Goal: Task Accomplishment & Management: Complete application form

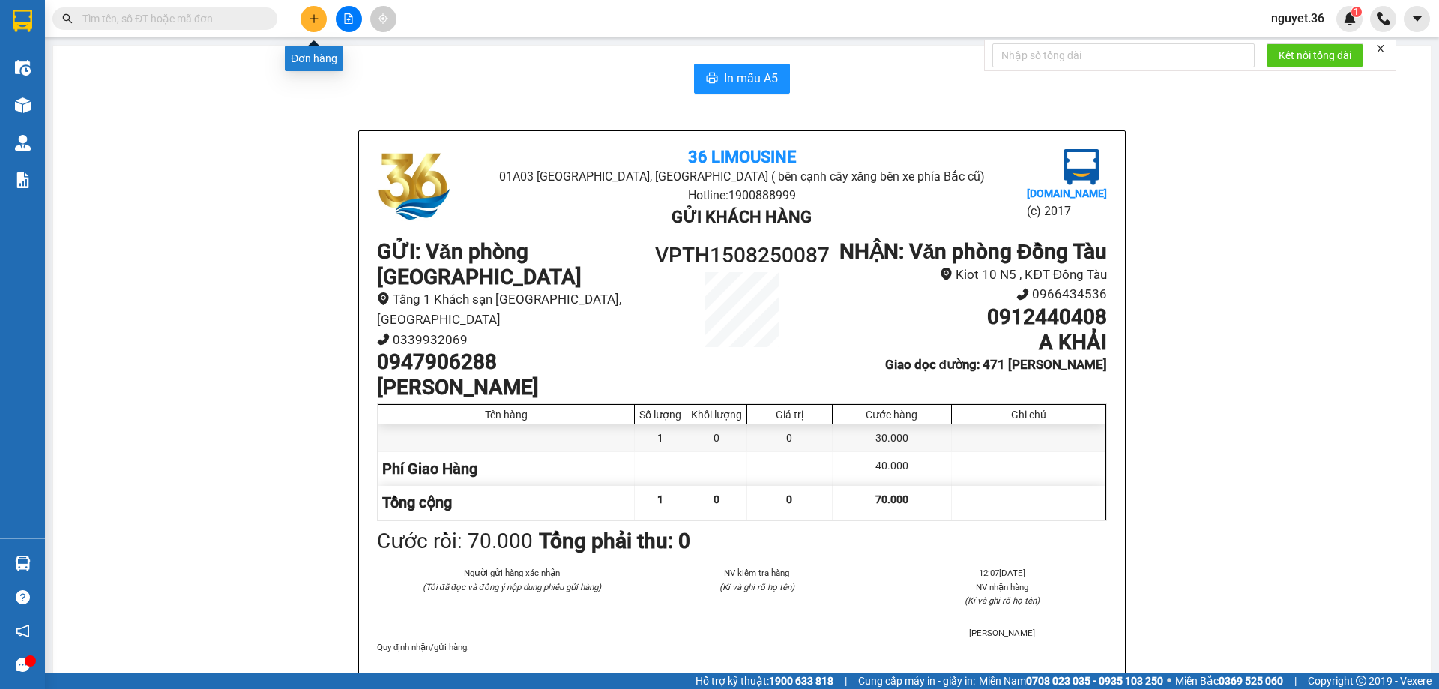
click at [321, 19] on button at bounding box center [313, 19] width 26 height 26
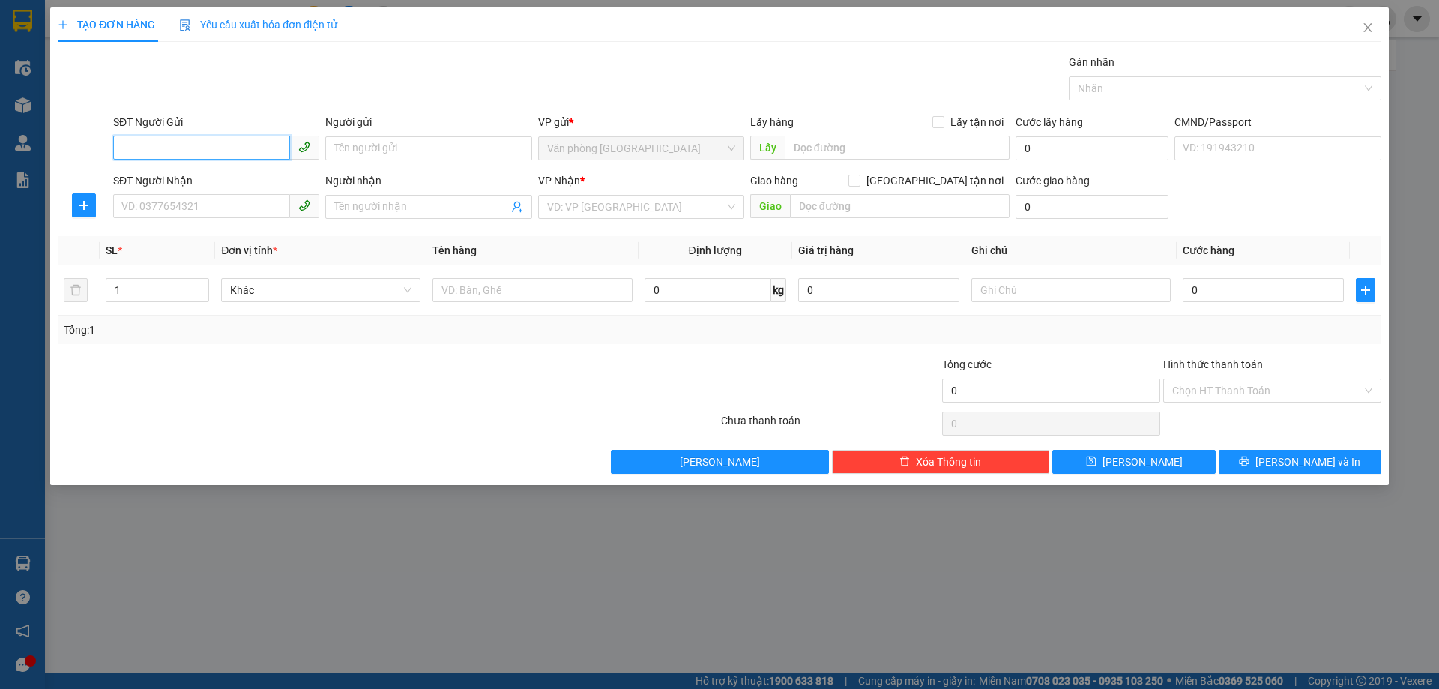
click at [242, 147] on input "SĐT Người Gửi" at bounding box center [201, 148] width 177 height 24
click at [245, 145] on input "SĐT Người Gửi" at bounding box center [201, 148] width 177 height 24
type input "0353140517"
click at [383, 154] on input "Người gửi" at bounding box center [428, 148] width 206 height 24
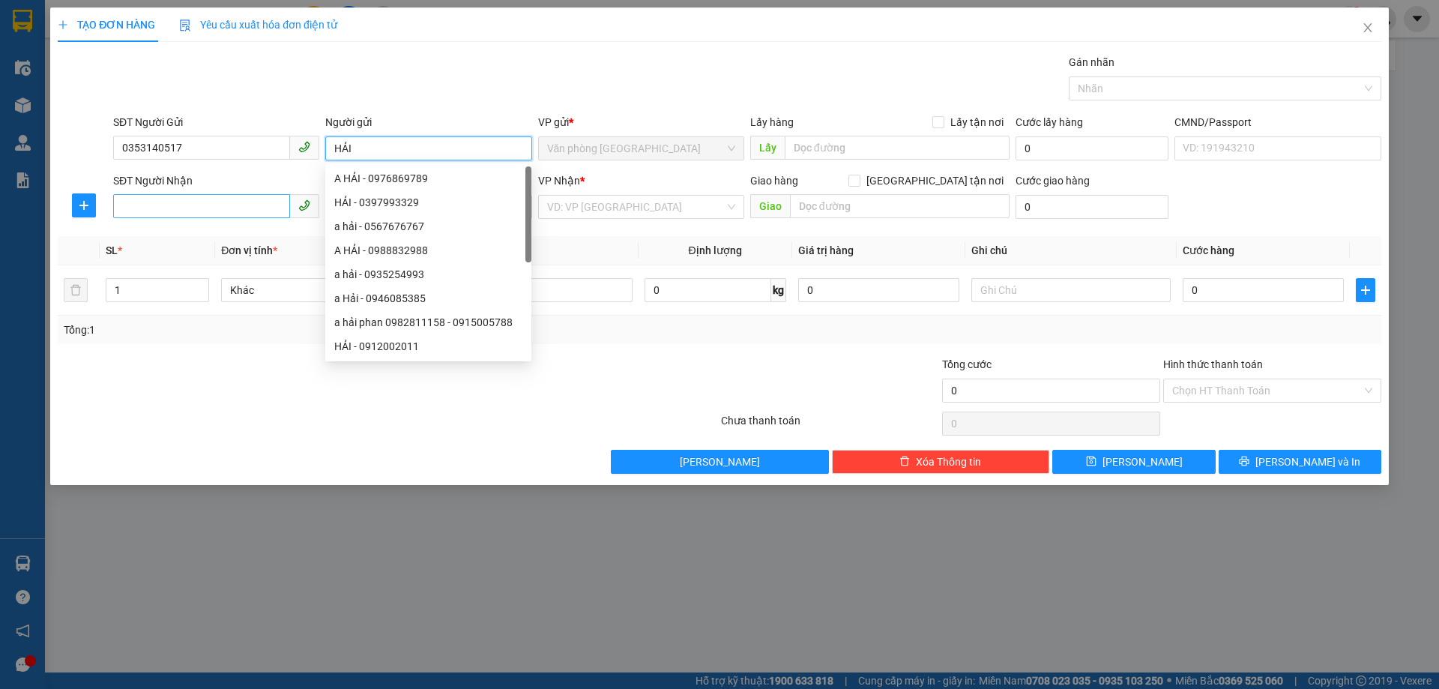
type input "HẢI"
click at [207, 211] on input "SĐT Người Nhận" at bounding box center [201, 206] width 177 height 24
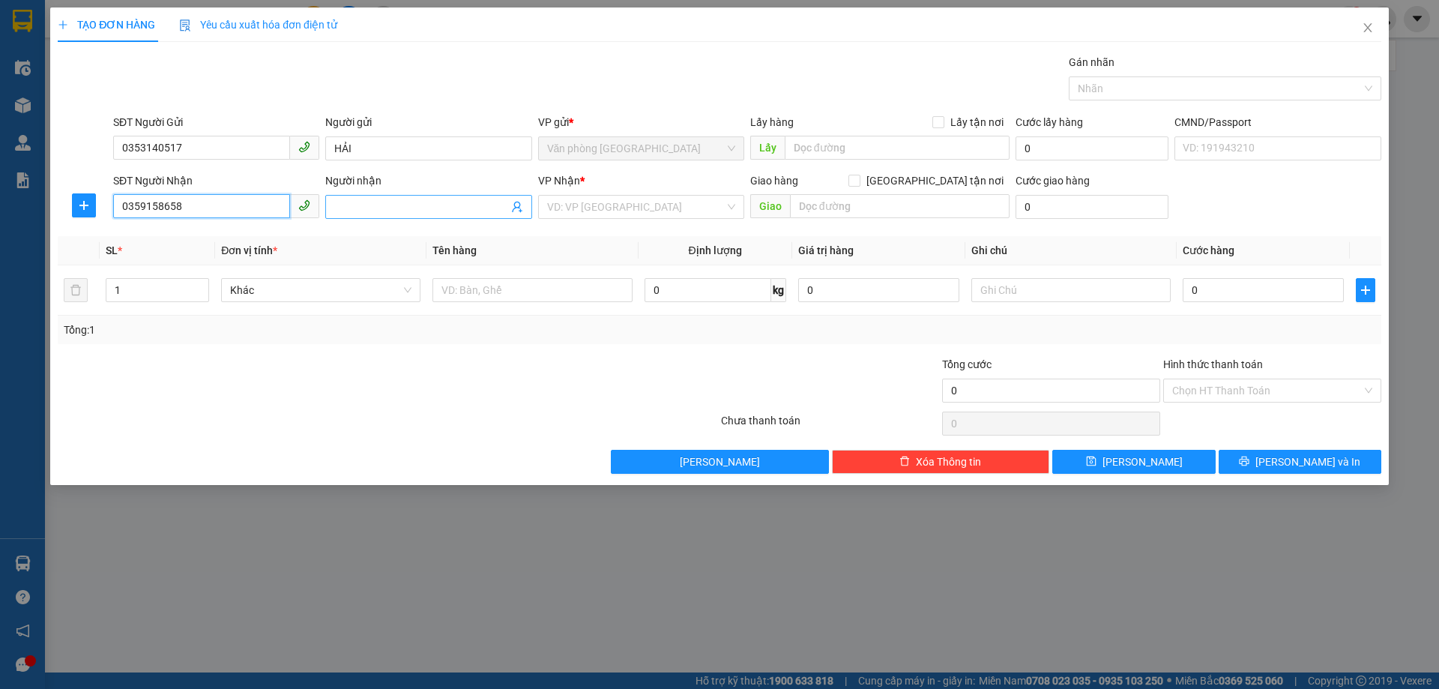
type input "0359158658"
click at [369, 207] on input "Người nhận" at bounding box center [420, 207] width 173 height 16
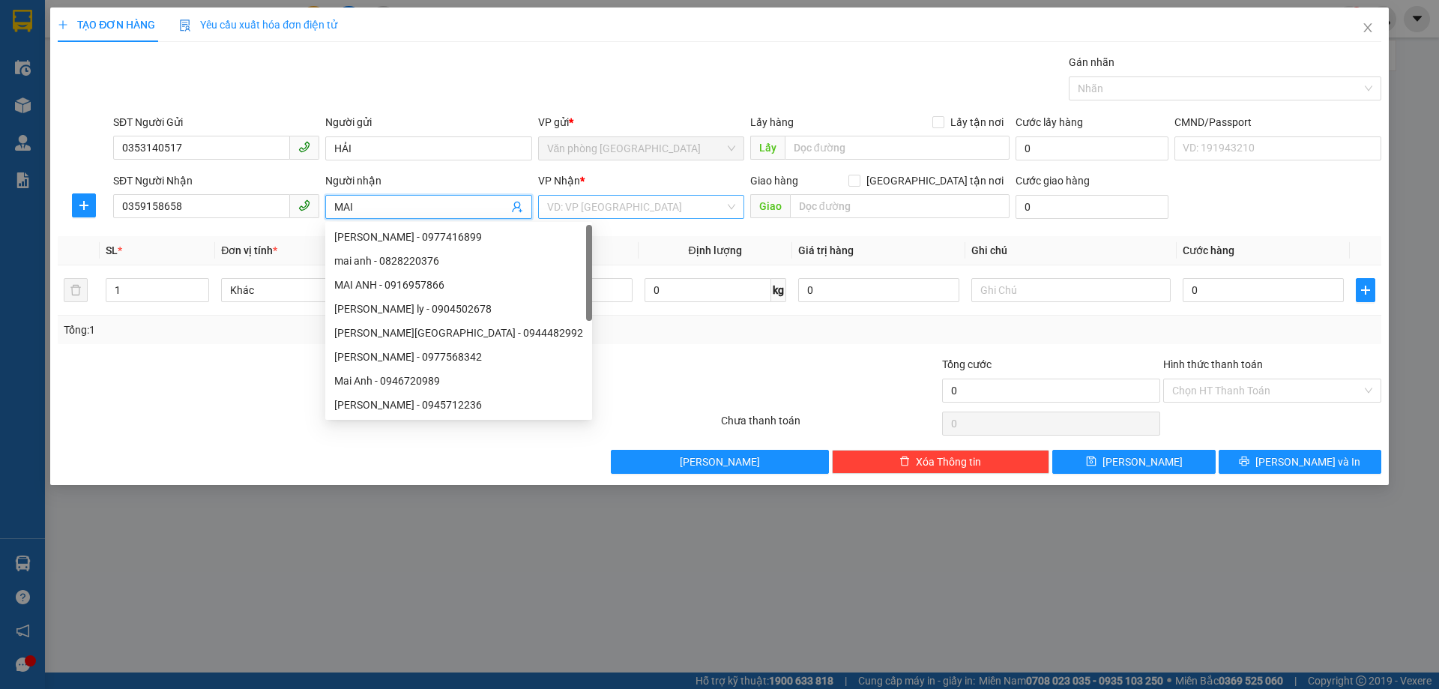
type input "MAI"
click at [593, 207] on input "search" at bounding box center [636, 207] width 178 height 22
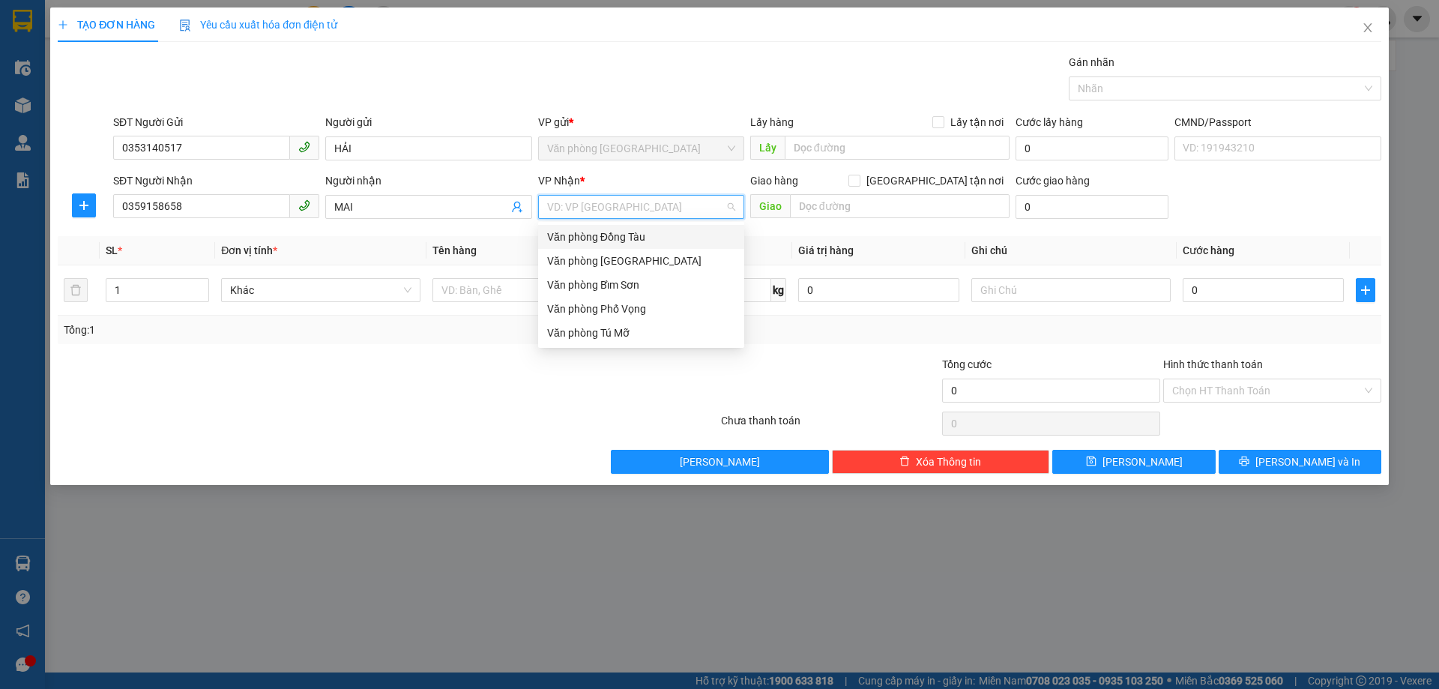
click at [637, 235] on div "Văn phòng Đồng Tàu" at bounding box center [641, 237] width 188 height 16
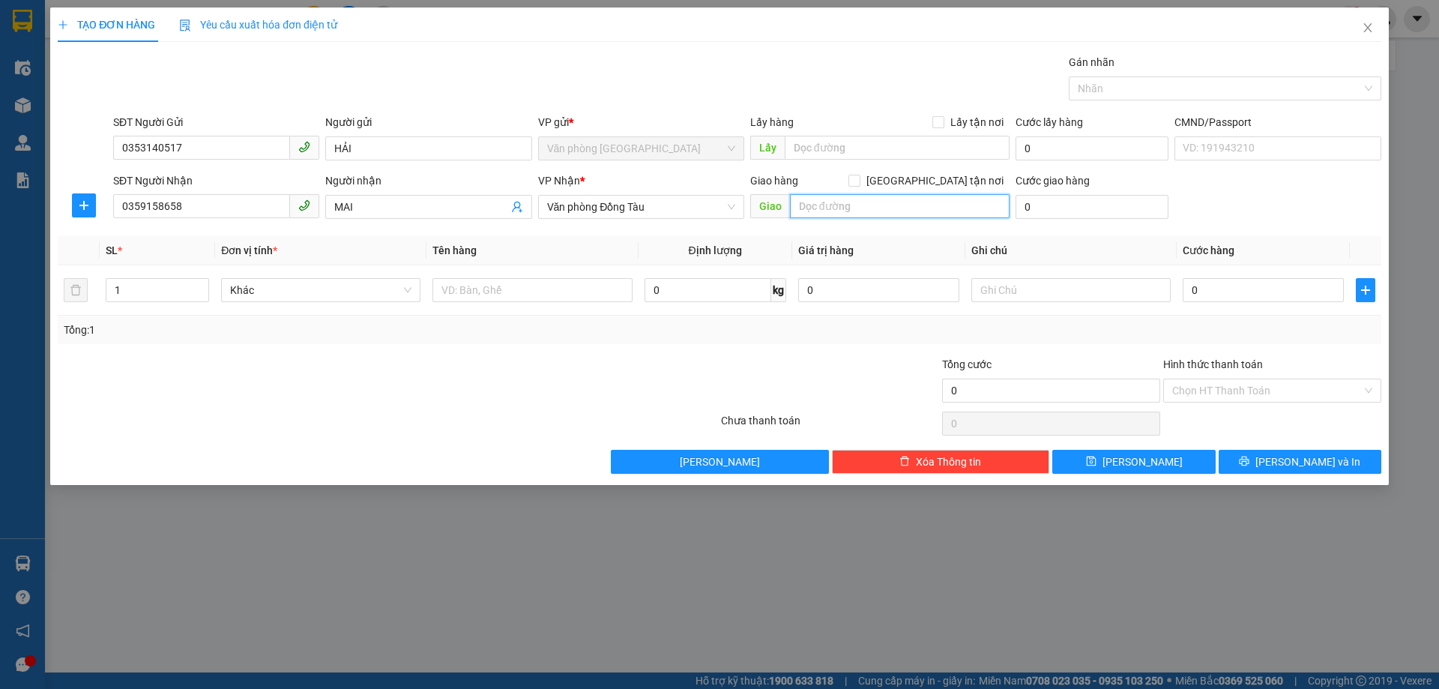
click at [853, 202] on input "text" at bounding box center [900, 206] width 220 height 24
type input "B"
type input "61 [PERSON_NAME]"
click at [1227, 292] on input "0" at bounding box center [1262, 290] width 161 height 24
type input "5"
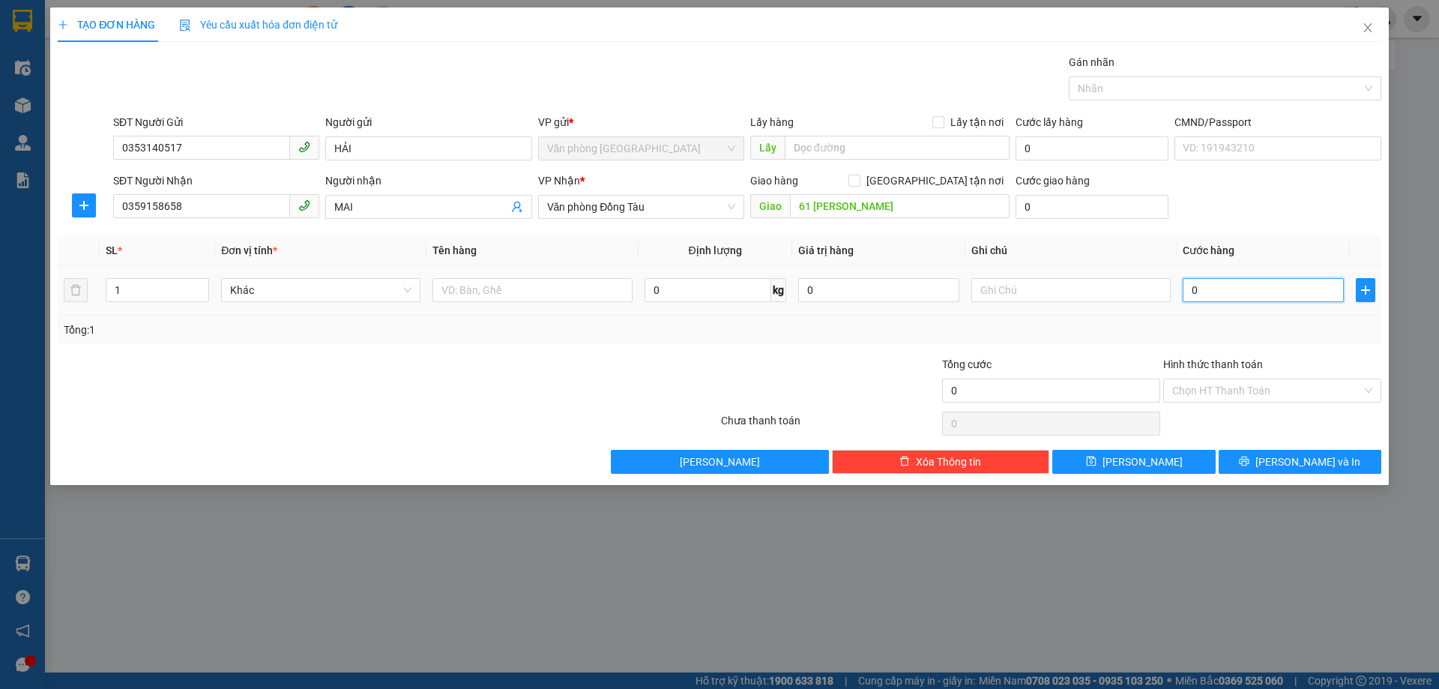
type input "5"
type input "50"
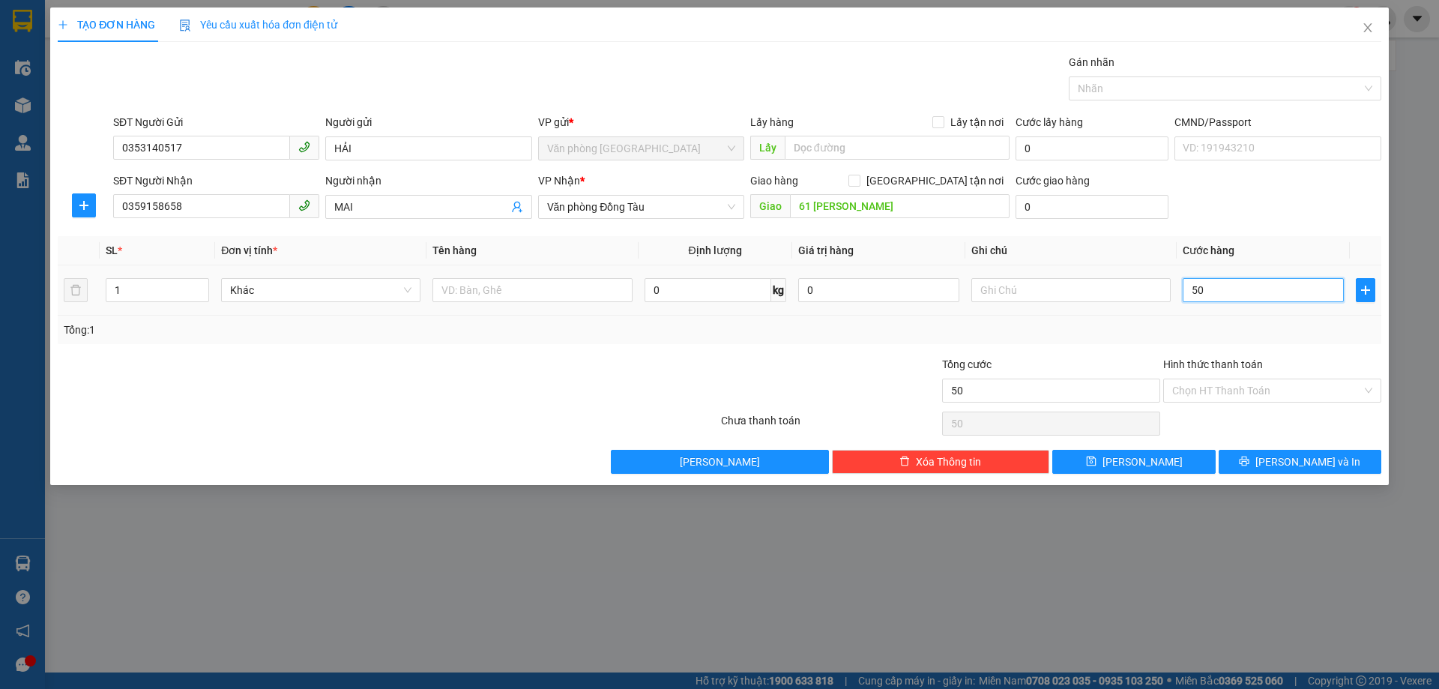
type input "500"
type input "5.000"
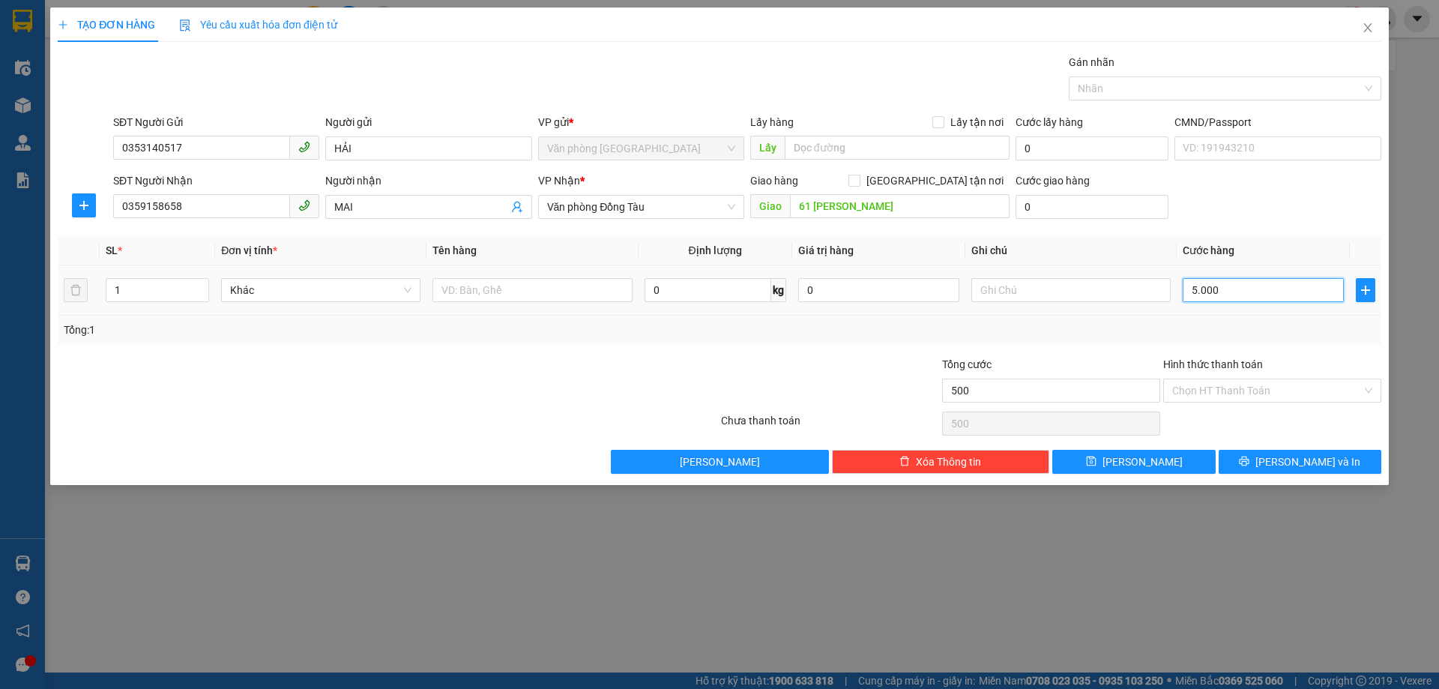
type input "5.000"
type input "50.000"
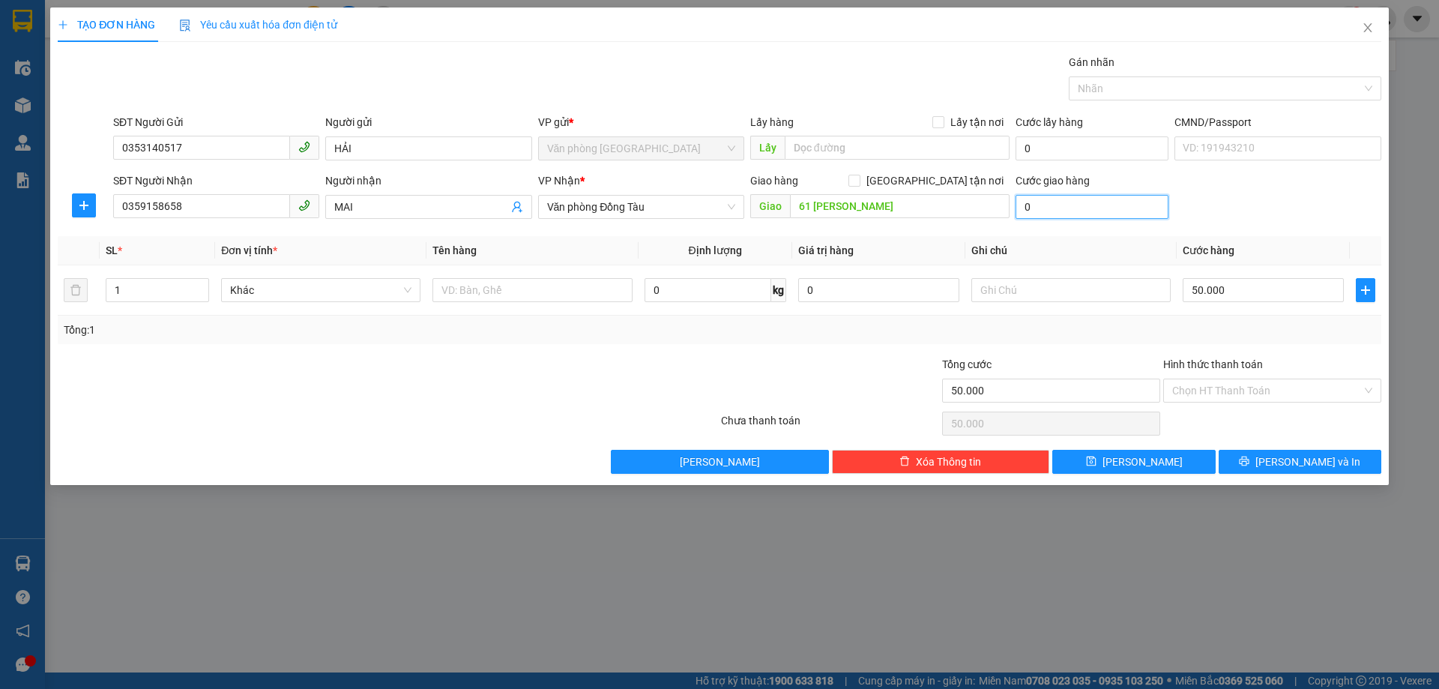
click at [1023, 205] on input "0" at bounding box center [1091, 207] width 153 height 24
click at [1023, 210] on input "0" at bounding box center [1091, 207] width 153 height 24
click at [1056, 294] on input "text" at bounding box center [1070, 290] width 199 height 24
type input "GỌI SHIP HỘ KHÁCH TRẢ SHIP"
click at [1194, 391] on input "Hình thức thanh toán" at bounding box center [1267, 390] width 190 height 22
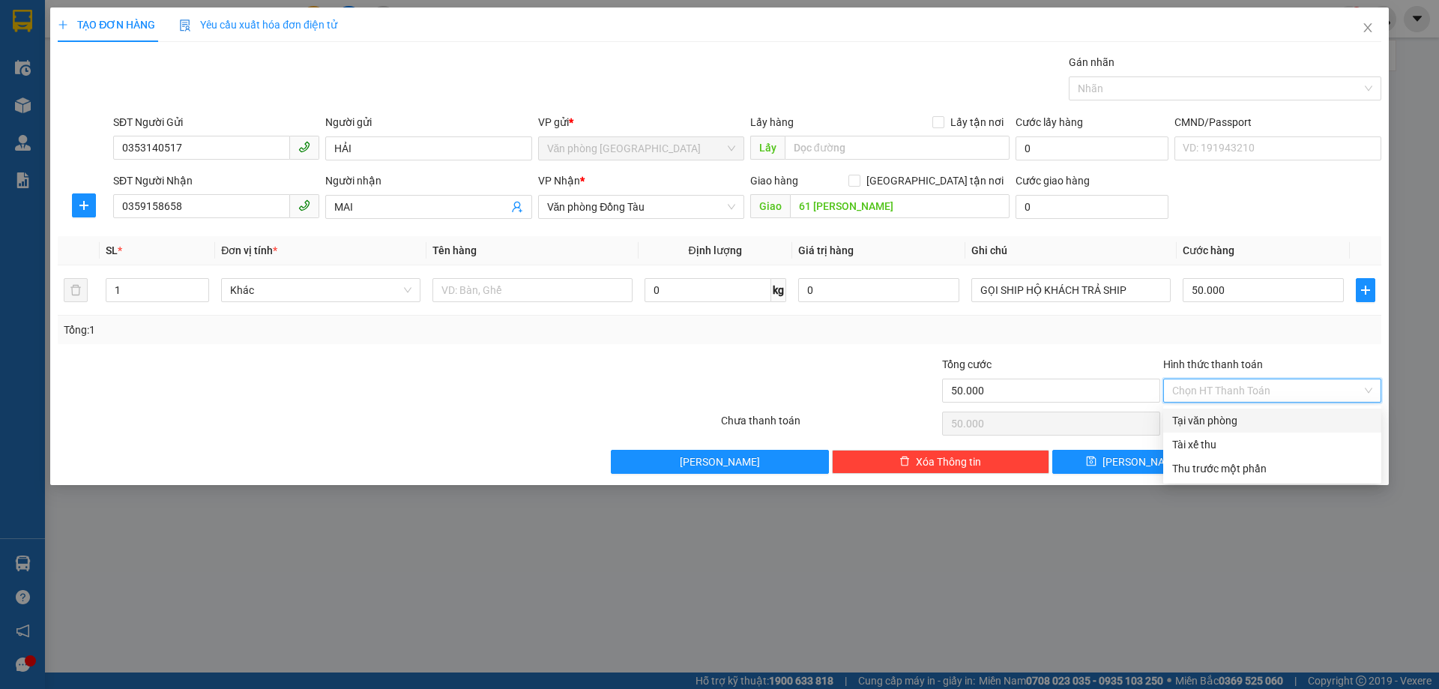
click at [1206, 425] on div "Tại văn phòng" at bounding box center [1272, 420] width 200 height 16
type input "0"
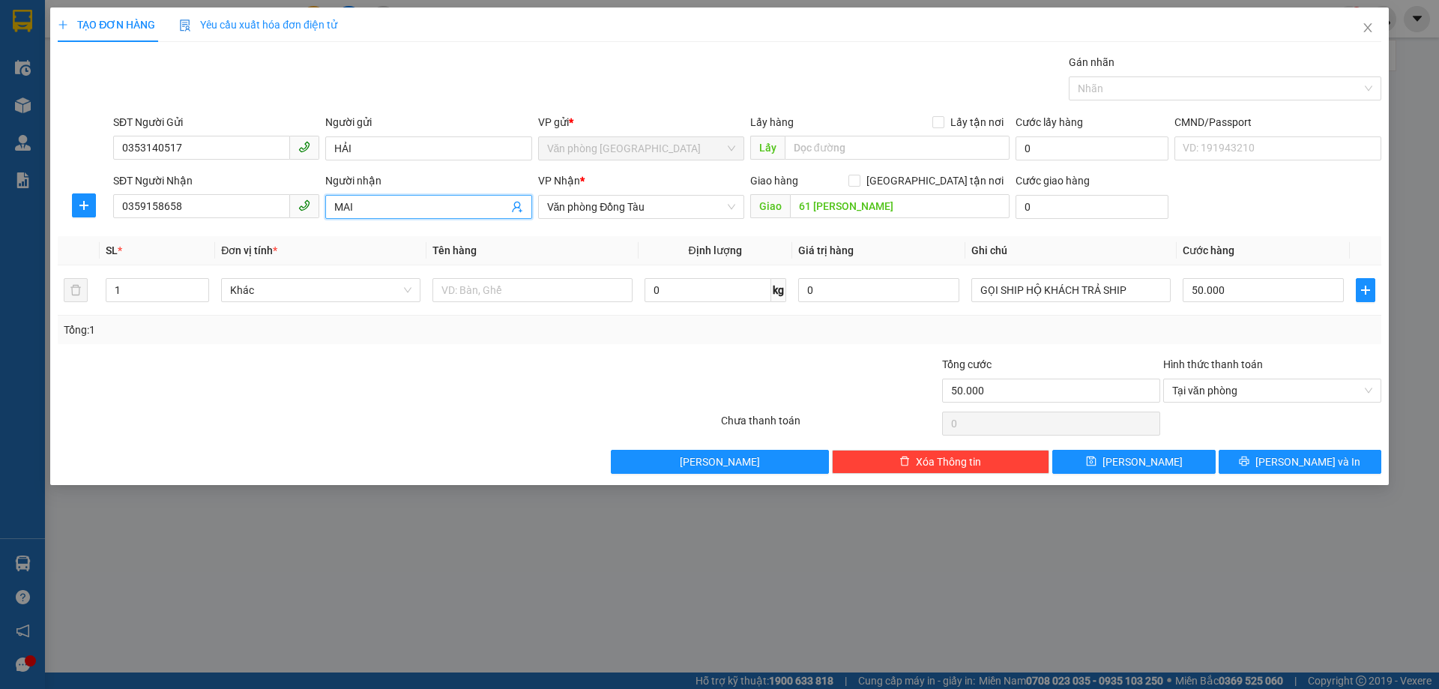
click at [371, 205] on input "MAI" at bounding box center [420, 207] width 173 height 16
click at [357, 205] on input "MAI (0355349078 )" at bounding box center [420, 207] width 173 height 16
click at [359, 205] on input "MAI (0355349078 )" at bounding box center [420, 207] width 173 height 16
type input "MAI ( 0355349078 )"
click at [1278, 452] on button "[PERSON_NAME] và In" at bounding box center [1299, 462] width 163 height 24
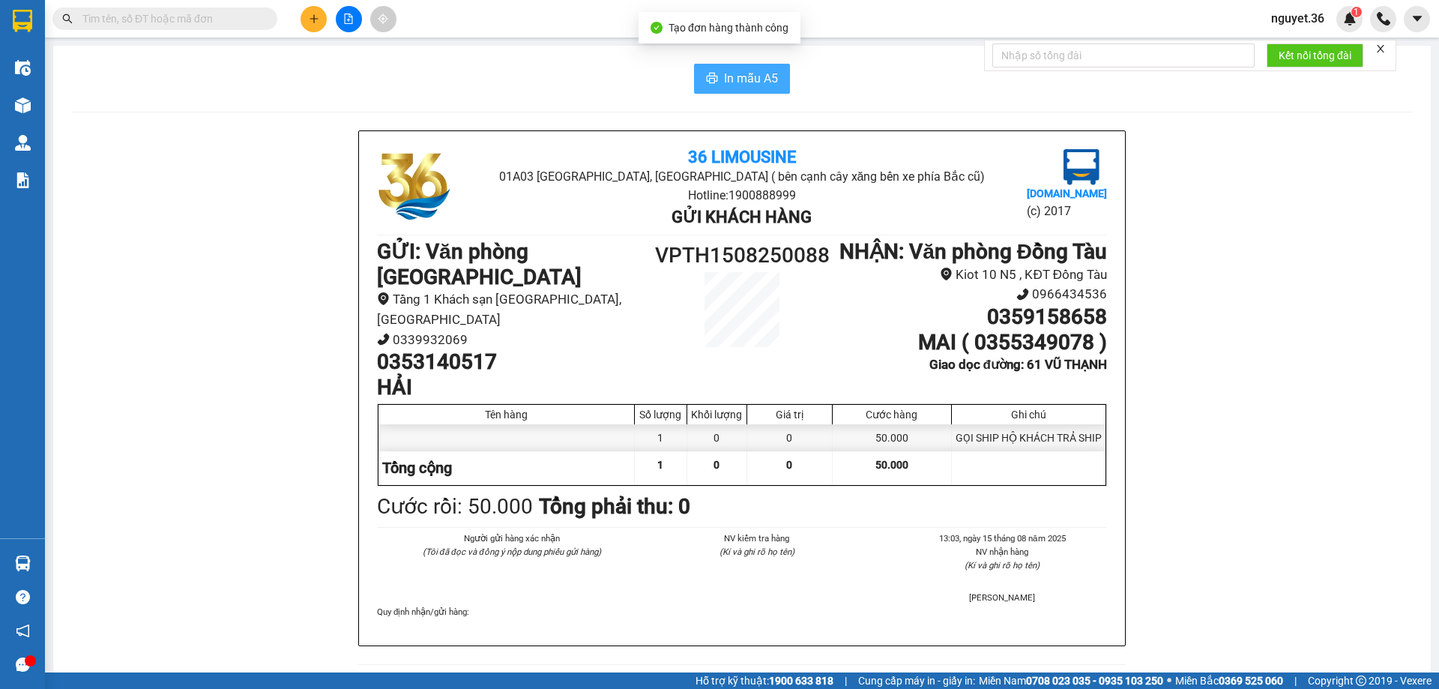
click at [725, 73] on span "In mẫu A5" at bounding box center [751, 78] width 54 height 19
click at [733, 81] on span "In mẫu A5" at bounding box center [751, 78] width 54 height 19
click at [753, 80] on span "In mẫu A5" at bounding box center [751, 78] width 54 height 19
